Goal: Task Accomplishment & Management: Use online tool/utility

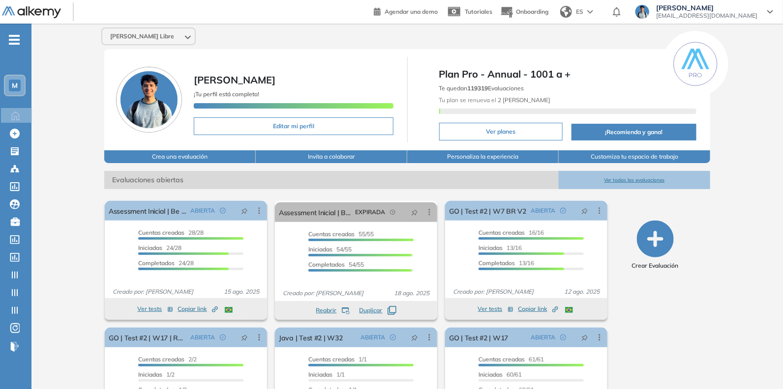
click at [14, 77] on div "M" at bounding box center [15, 86] width 20 height 20
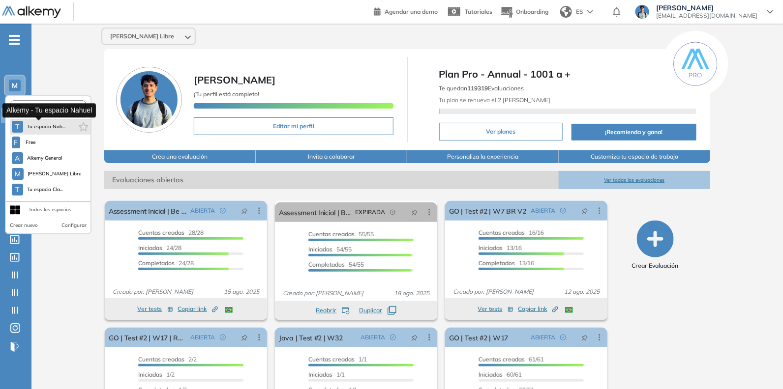
click at [61, 131] on button "T Tu espacio Nah..." at bounding box center [39, 127] width 54 height 12
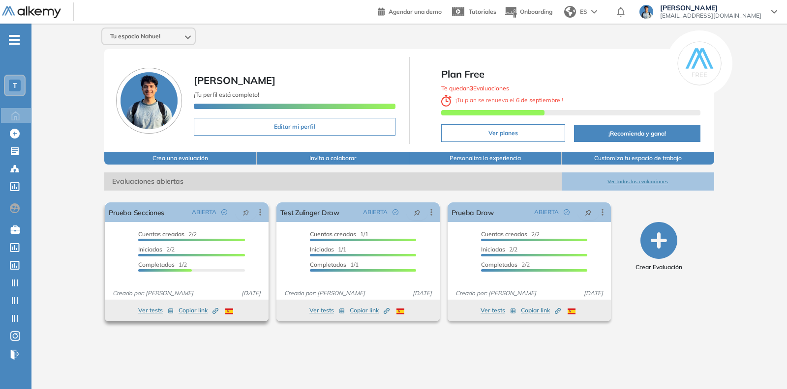
click at [193, 306] on span "Copiar link Created by potrace 1.16, written by Peter Selinger 2001-2019" at bounding box center [198, 310] width 40 height 9
click at [126, 216] on link "Prueba Secciones" at bounding box center [137, 213] width 56 height 20
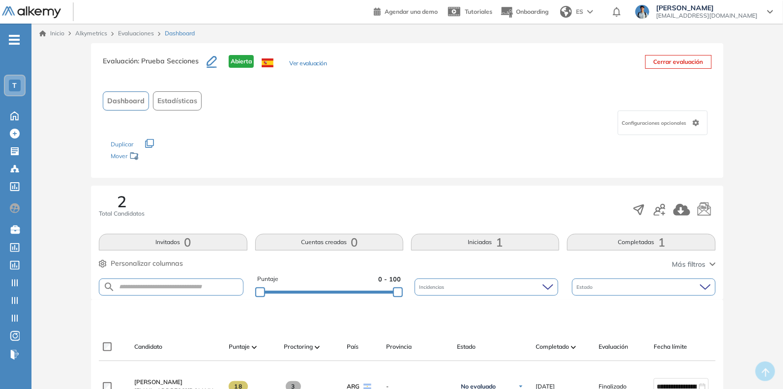
click at [745, 17] on span "nahuel.manero@alkemy.org" at bounding box center [706, 16] width 101 height 8
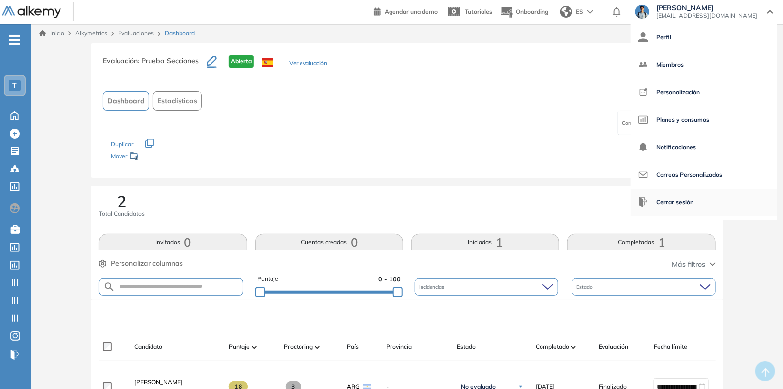
click at [681, 198] on span "Cerrar sesión" at bounding box center [674, 203] width 37 height 24
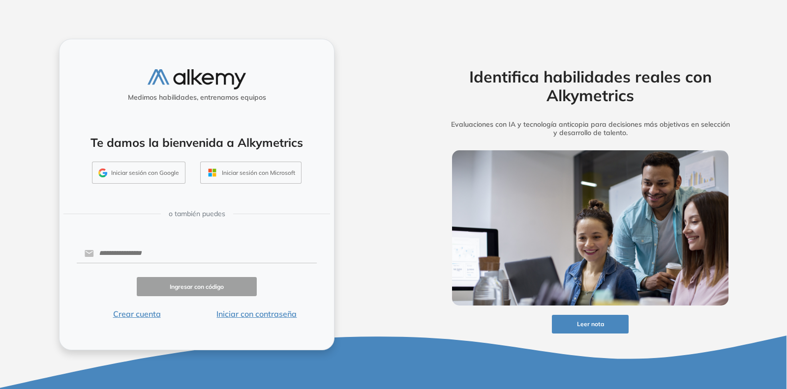
click at [150, 170] on button "Iniciar sesión con Google" at bounding box center [138, 173] width 93 height 23
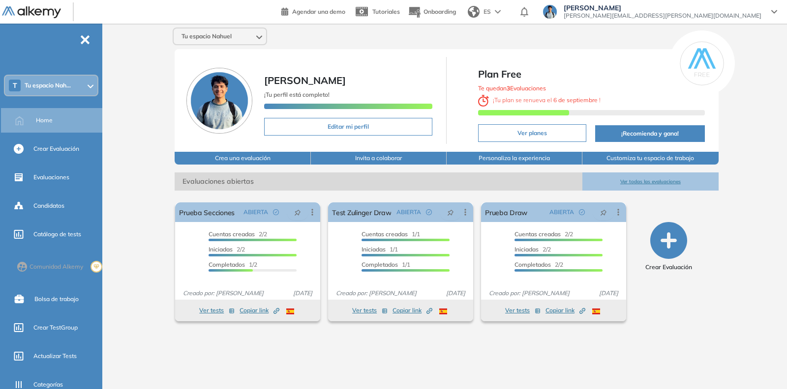
click at [669, 237] on icon "button" at bounding box center [668, 240] width 37 height 37
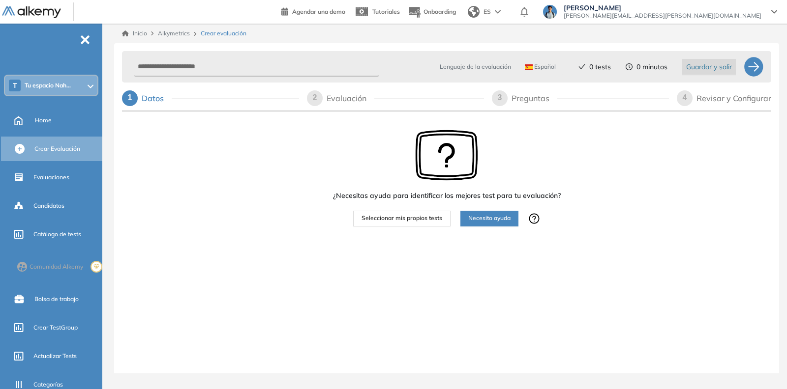
click at [388, 219] on span "Seleccionar mis propios tests" at bounding box center [401, 218] width 81 height 9
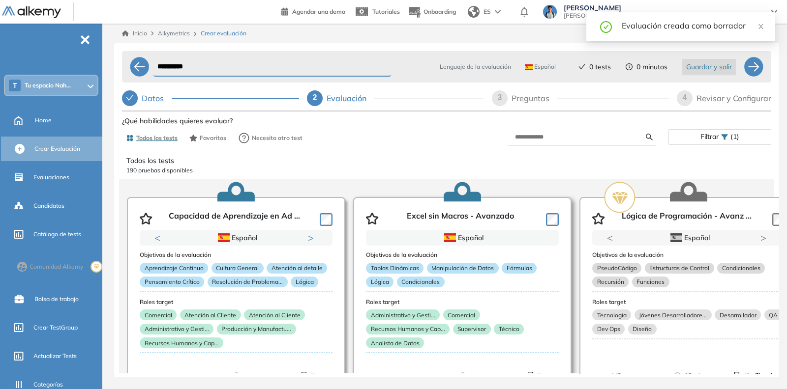
click at [545, 220] on div at bounding box center [550, 218] width 17 height 15
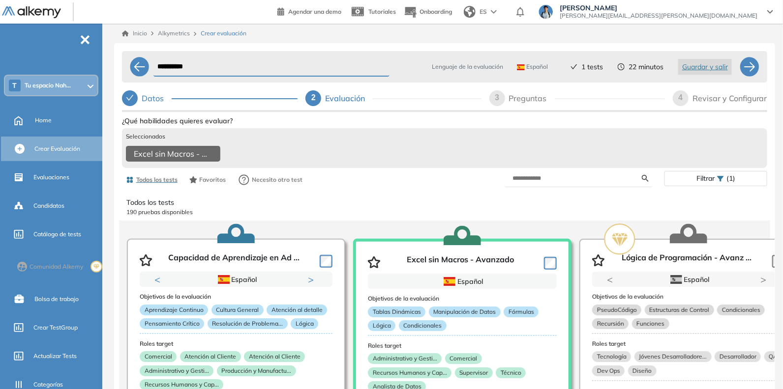
click at [718, 102] on div "Revisar y Configurar" at bounding box center [729, 98] width 75 height 16
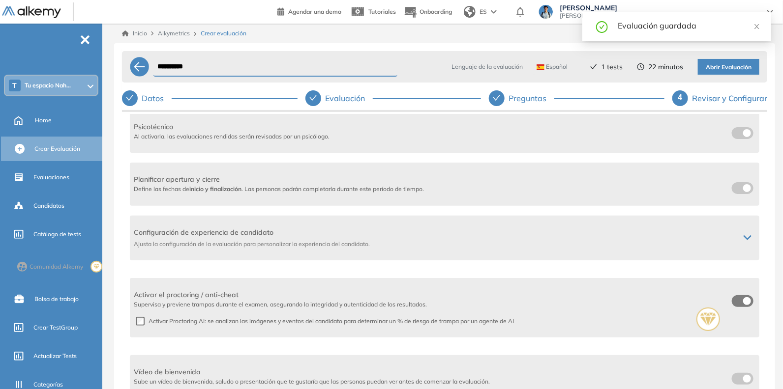
scroll to position [184, 0]
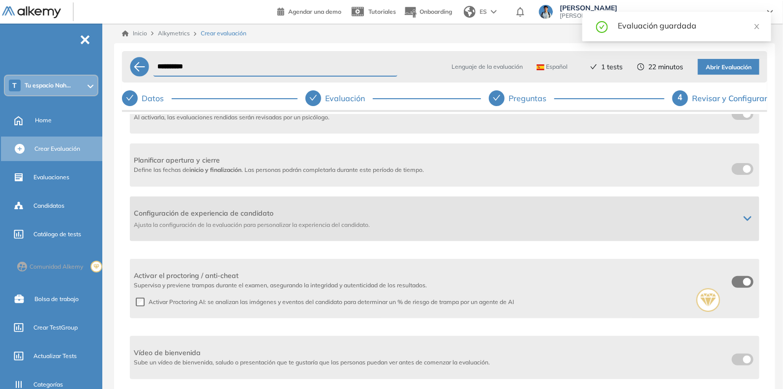
click at [718, 211] on span "Configuración de experiencia de candidato" at bounding box center [433, 213] width 598 height 10
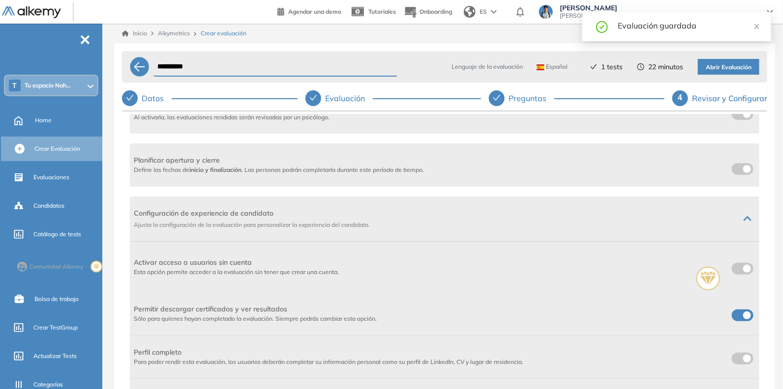
click at [740, 266] on div "Activar acceso a usuarios sin cuenta Esta opción permite acceder a la evaluació…" at bounding box center [444, 267] width 629 height 51
click at [739, 269] on div "Activar acceso a usuarios sin cuenta Esta opción permite acceder a la evaluació…" at bounding box center [444, 267] width 629 height 51
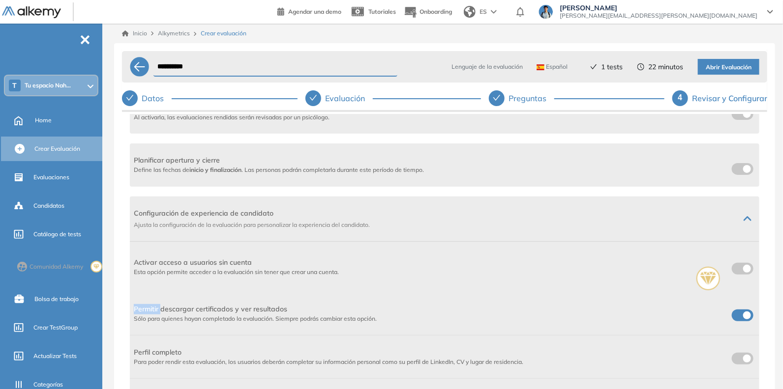
click at [68, 91] on div "T Tu espacio Nah..." at bounding box center [51, 86] width 92 height 20
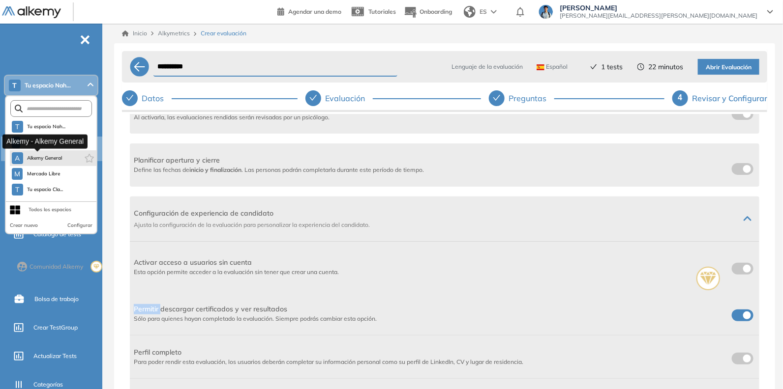
click at [48, 156] on span "Alkemy General" at bounding box center [44, 158] width 35 height 8
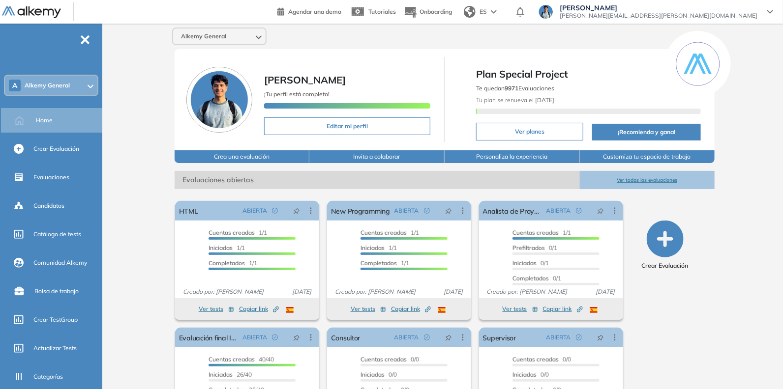
click at [676, 235] on icon "button" at bounding box center [665, 239] width 37 height 37
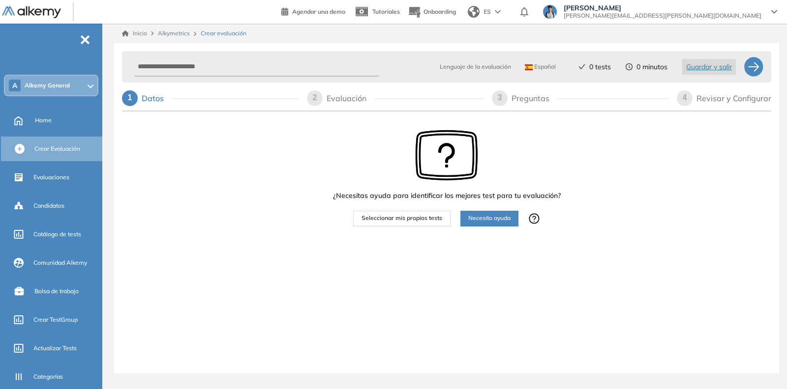
click at [416, 225] on button "Seleccionar mis propios tests" at bounding box center [401, 219] width 97 height 16
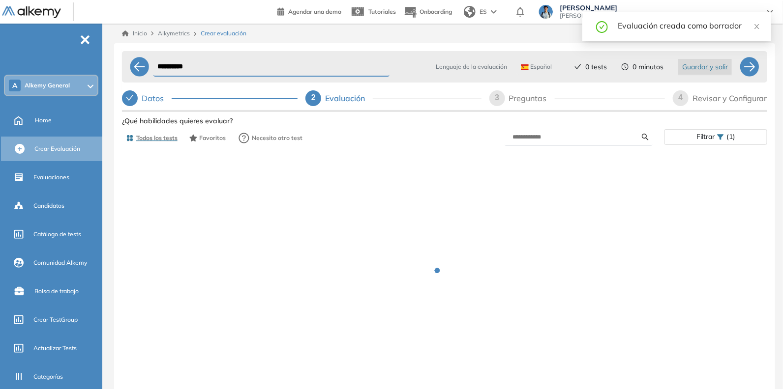
click at [211, 63] on input "**********" at bounding box center [271, 67] width 236 height 19
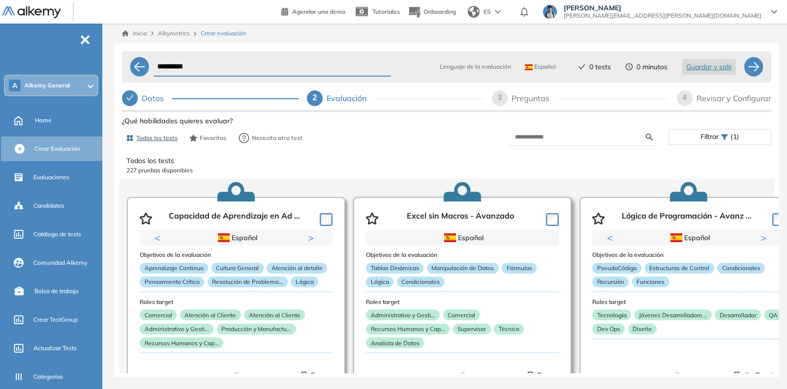
type input "**********"
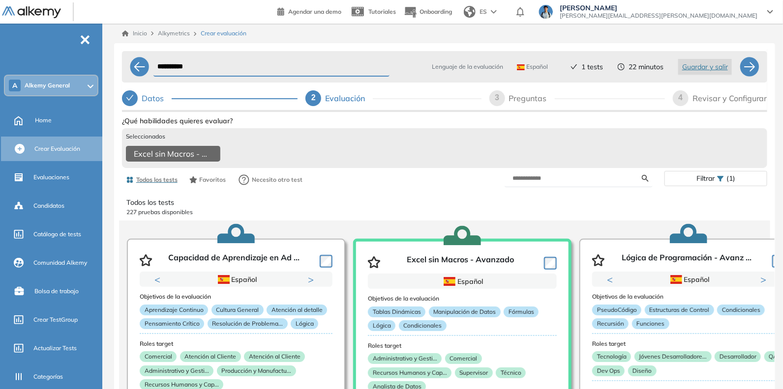
click at [717, 89] on div "**********" at bounding box center [444, 78] width 645 height 63
click at [712, 92] on div "Revisar y Configurar" at bounding box center [729, 98] width 75 height 16
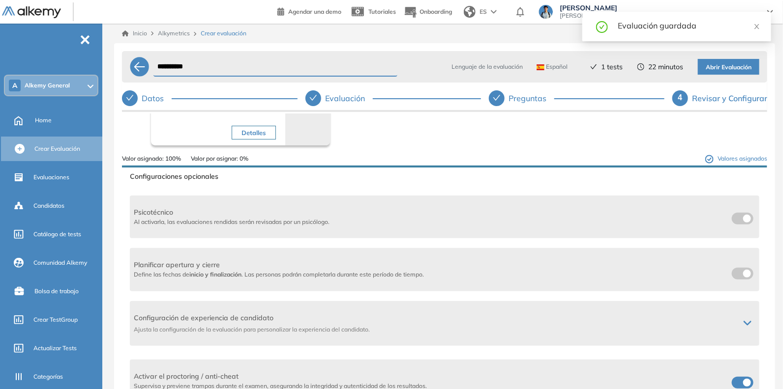
scroll to position [175, 0]
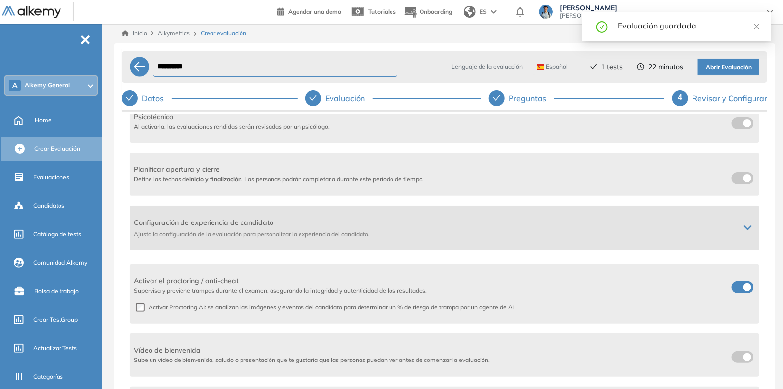
click at [731, 219] on div "Configuración de experiencia de candidato Ajusta la configuración de la evaluac…" at bounding box center [437, 228] width 606 height 21
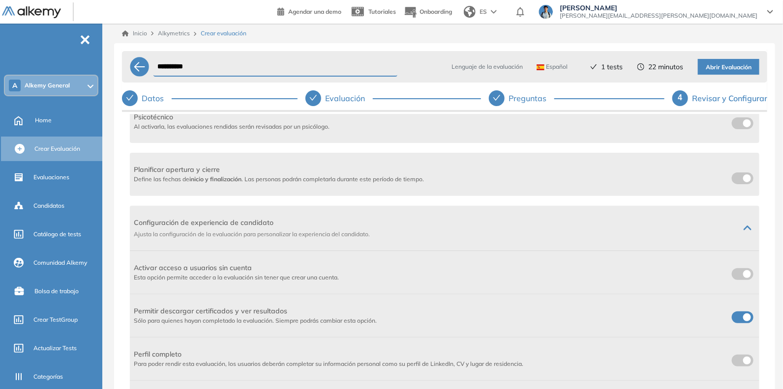
click at [730, 268] on div at bounding box center [743, 274] width 26 height 12
click at [734, 270] on span at bounding box center [736, 272] width 8 height 8
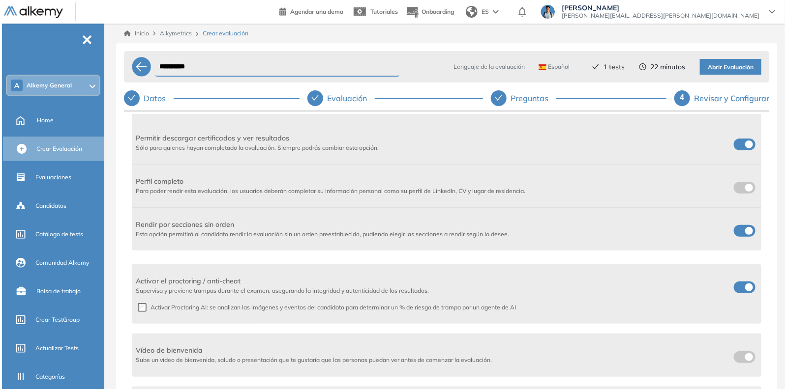
scroll to position [225, 0]
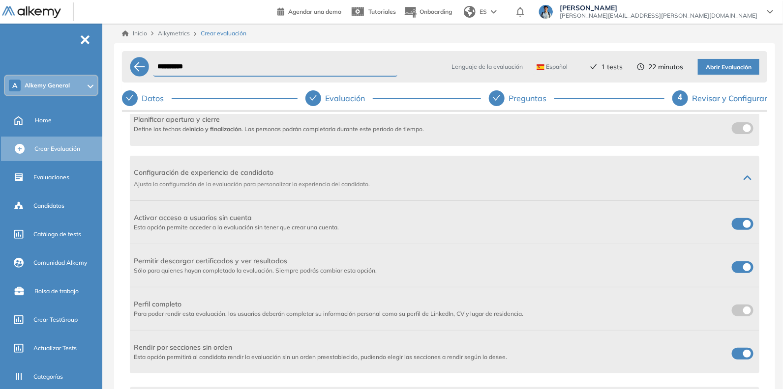
click at [718, 63] on span "Abrir Evaluación" at bounding box center [729, 67] width 46 height 9
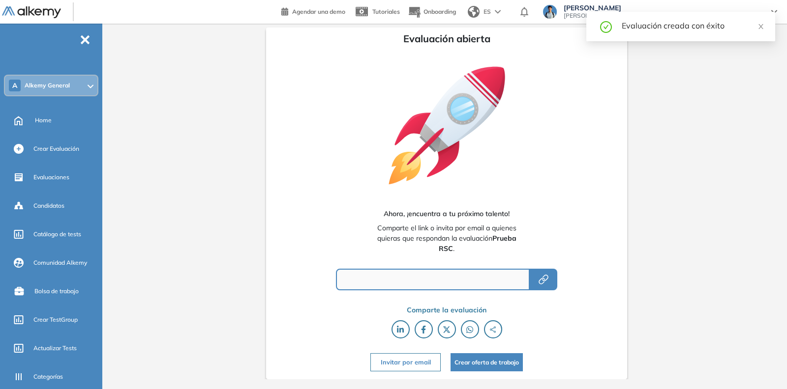
type input "**********"
click at [556, 279] on button "button" at bounding box center [544, 280] width 28 height 22
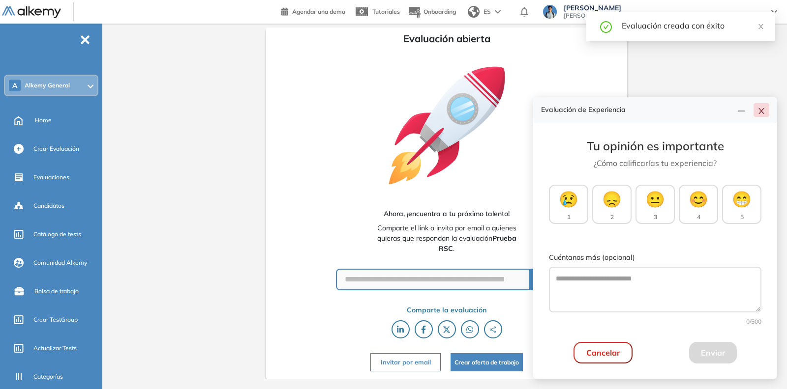
click at [760, 117] on div "Evaluación de Experiencia" at bounding box center [655, 110] width 244 height 26
click at [759, 27] on icon "close" at bounding box center [760, 26] width 7 height 7
drag, startPoint x: 762, startPoint y: 112, endPoint x: 757, endPoint y: 56, distance: 56.3
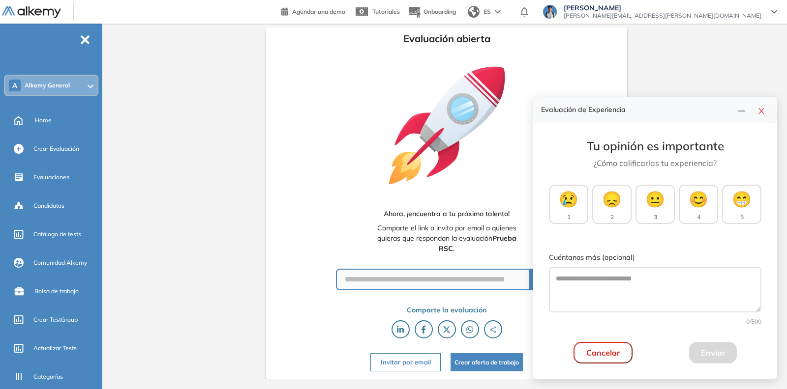
click at [763, 112] on icon "close" at bounding box center [761, 111] width 8 height 8
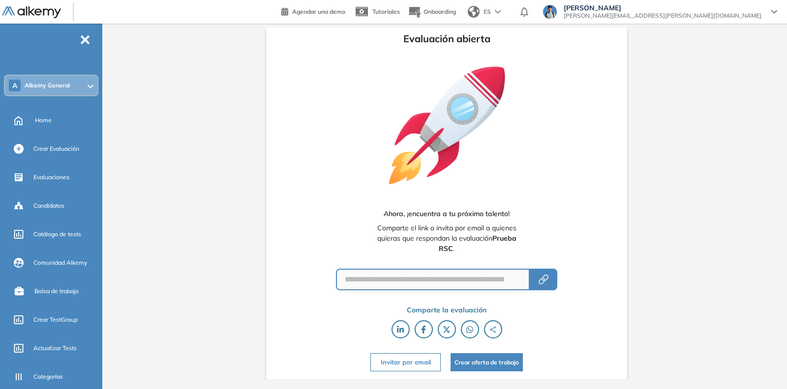
click at [747, 14] on span "nahuel.manero@alkemy.org" at bounding box center [662, 16] width 198 height 8
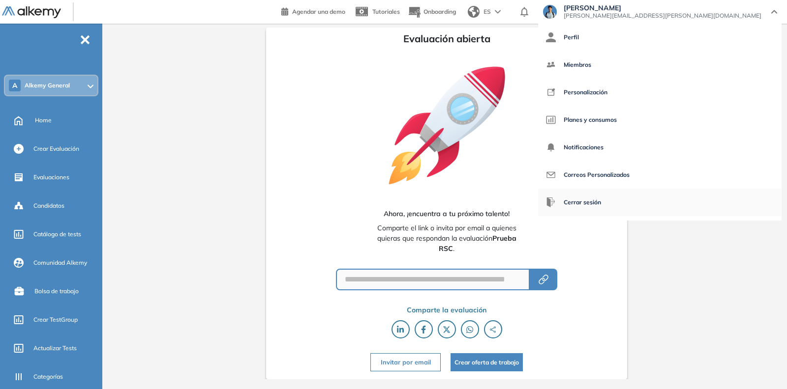
click at [601, 198] on span "Cerrar sesión" at bounding box center [581, 203] width 37 height 24
